Goal: Navigation & Orientation: Find specific page/section

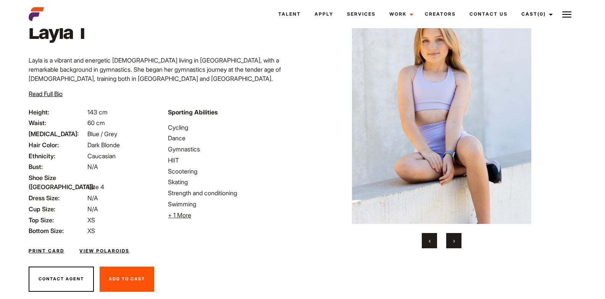
scroll to position [57, 0]
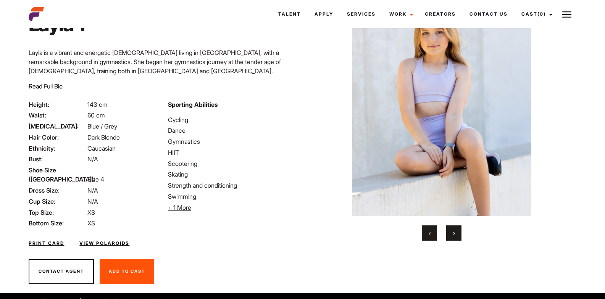
click at [453, 231] on span "›" at bounding box center [454, 233] width 2 height 8
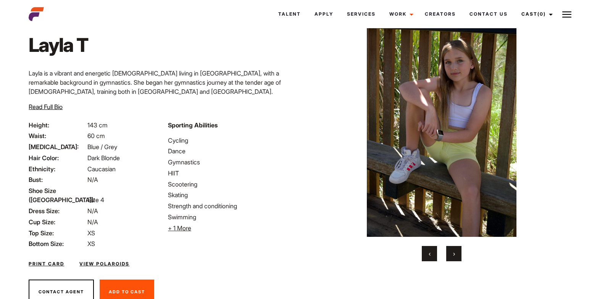
scroll to position [19, 0]
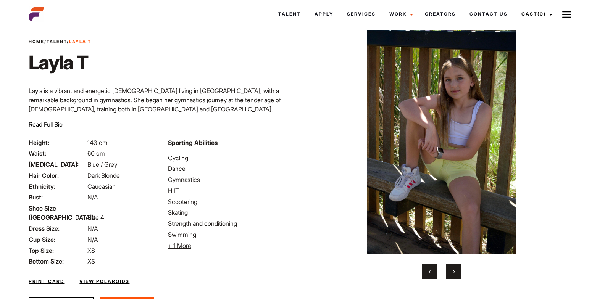
click at [458, 274] on button "›" at bounding box center [453, 271] width 15 height 15
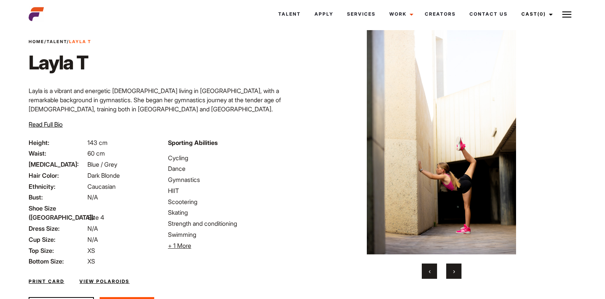
click at [456, 269] on button "›" at bounding box center [453, 271] width 15 height 15
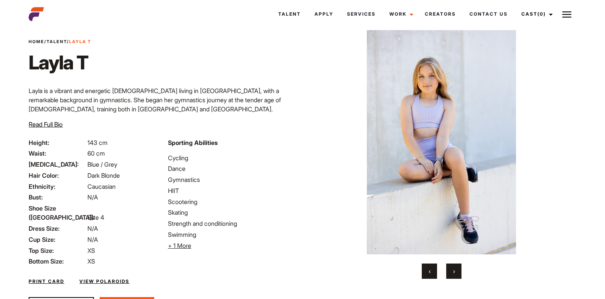
click at [456, 269] on button "›" at bounding box center [453, 271] width 15 height 15
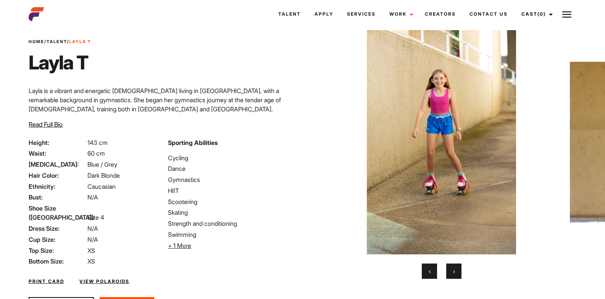
click at [456, 269] on button "›" at bounding box center [453, 271] width 15 height 15
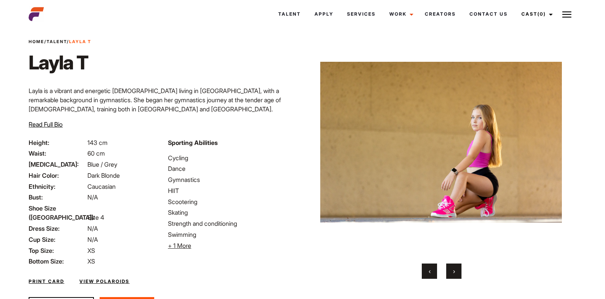
click at [453, 268] on span "›" at bounding box center [454, 271] width 2 height 8
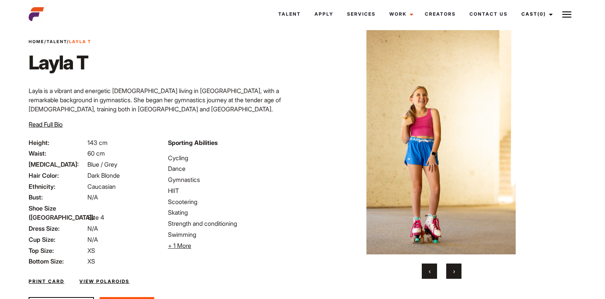
click at [453, 268] on span "›" at bounding box center [454, 271] width 2 height 8
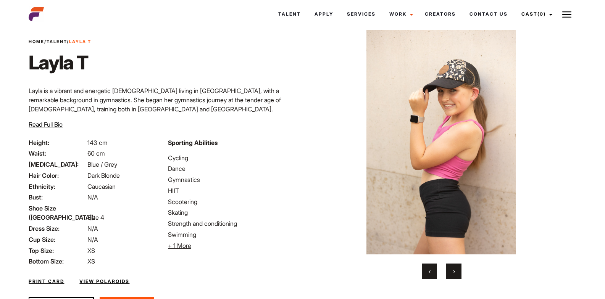
click at [453, 268] on span "›" at bounding box center [454, 271] width 2 height 8
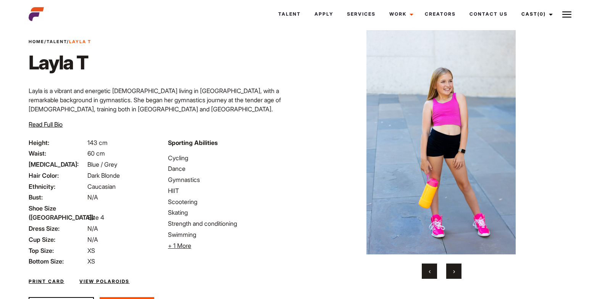
click at [452, 268] on button "›" at bounding box center [453, 271] width 15 height 15
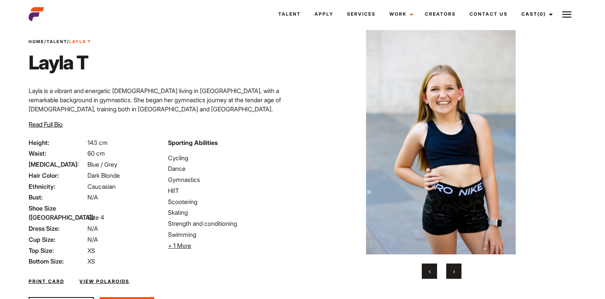
click at [452, 268] on button "›" at bounding box center [453, 271] width 15 height 15
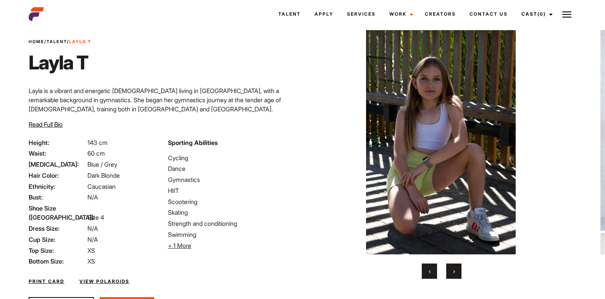
click at [452, 268] on button "›" at bounding box center [453, 271] width 15 height 15
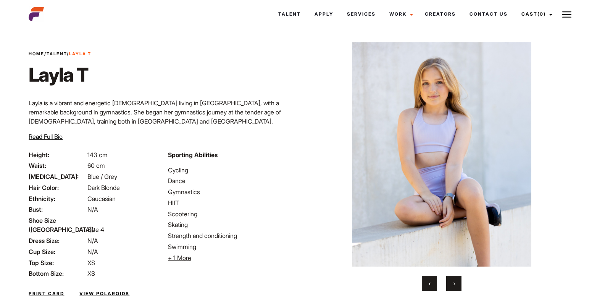
scroll to position [0, 0]
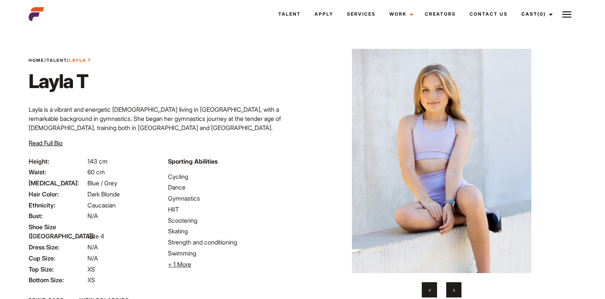
click at [62, 57] on div "Home / Talent / Layla T Layla T Layla is a vibrant and energetic 10-year-old li…" at bounding box center [163, 191] width 278 height 320
click at [63, 58] on link "Talent" at bounding box center [57, 60] width 20 height 5
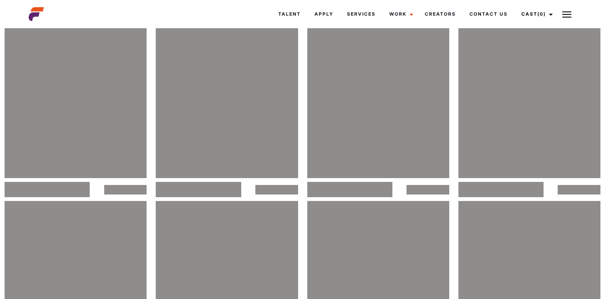
scroll to position [877, 0]
